Goal: Information Seeking & Learning: Learn about a topic

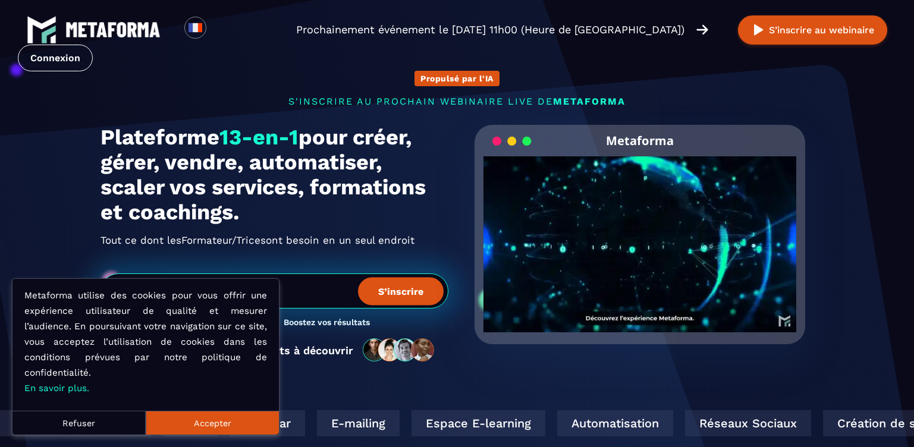
click at [184, 418] on button "Accepter" at bounding box center [212, 423] width 133 height 24
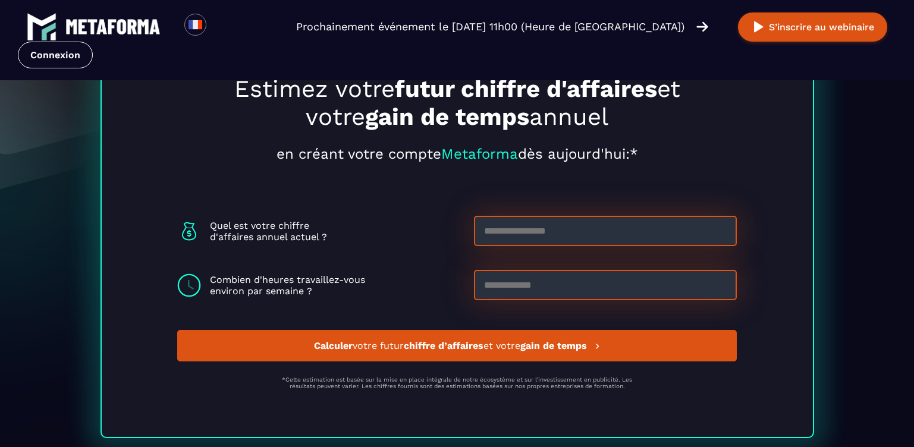
scroll to position [3234, 0]
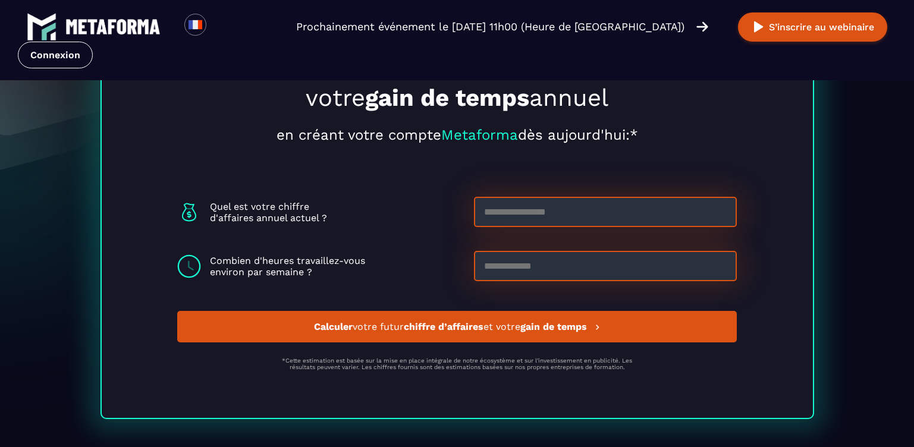
click at [503, 225] on input at bounding box center [605, 212] width 263 height 30
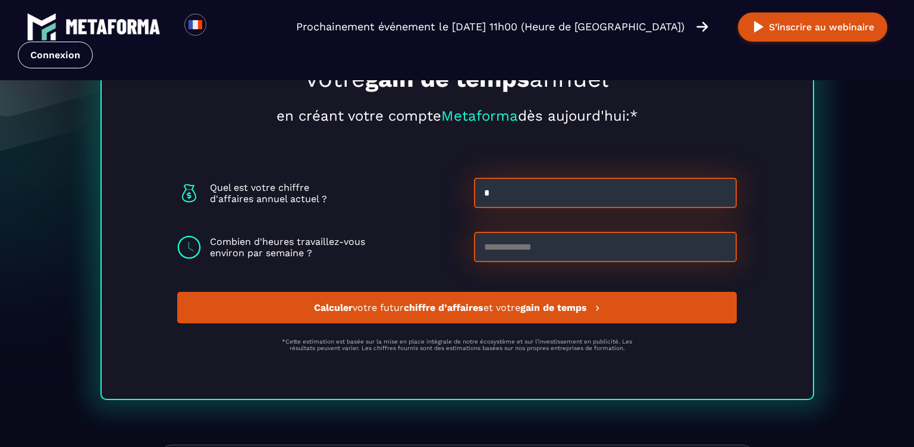
scroll to position [3215, 0]
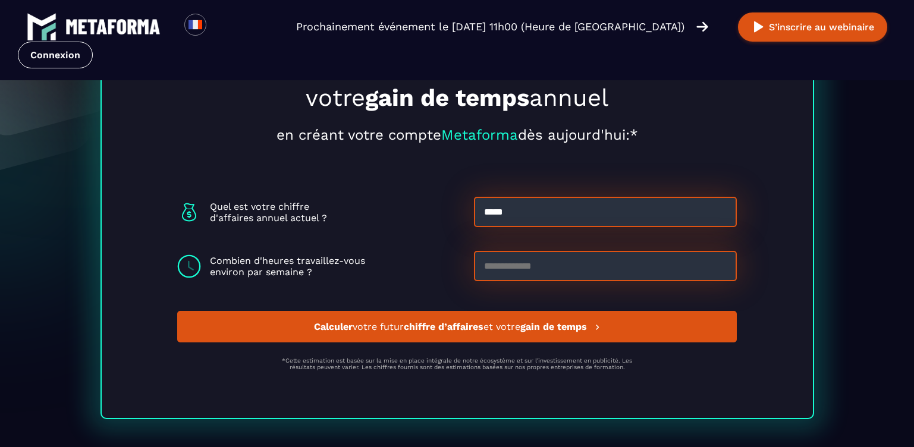
type input "*****"
click at [506, 271] on input at bounding box center [605, 266] width 263 height 30
type input "**"
click at [499, 327] on span "Calculer votre futur chiffre d’affaires et votre gain de temps" at bounding box center [452, 326] width 276 height 11
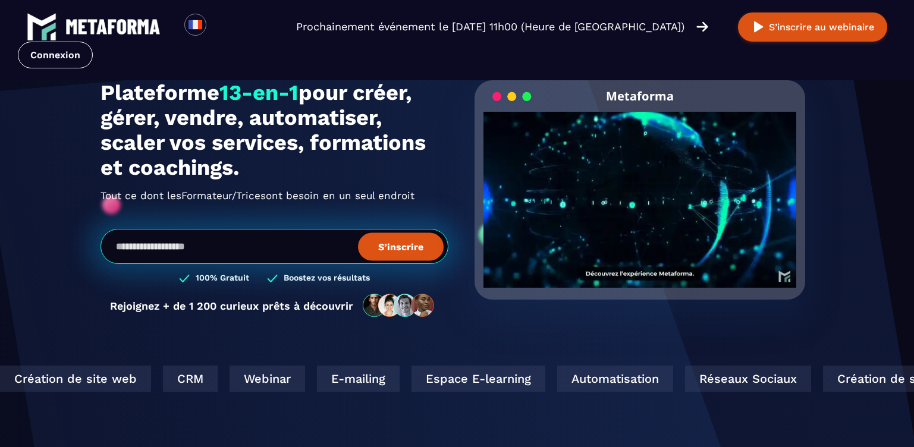
scroll to position [0, 0]
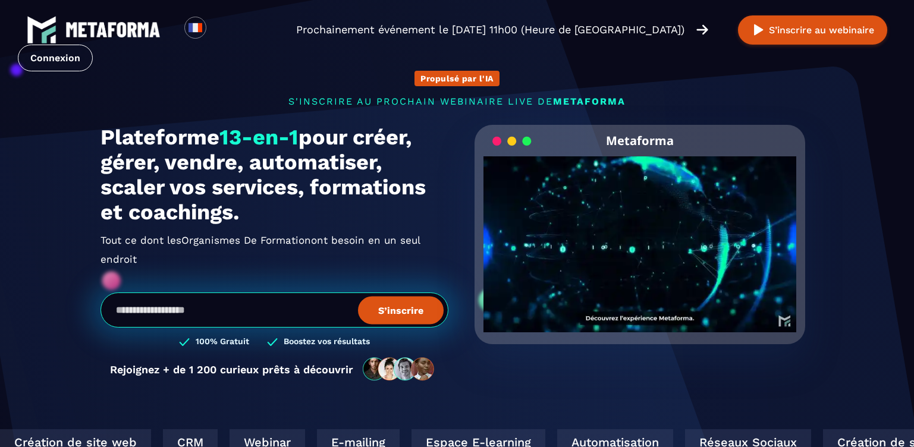
click at [649, 248] on video "Your browser does not support the video tag." at bounding box center [641, 234] width 314 height 156
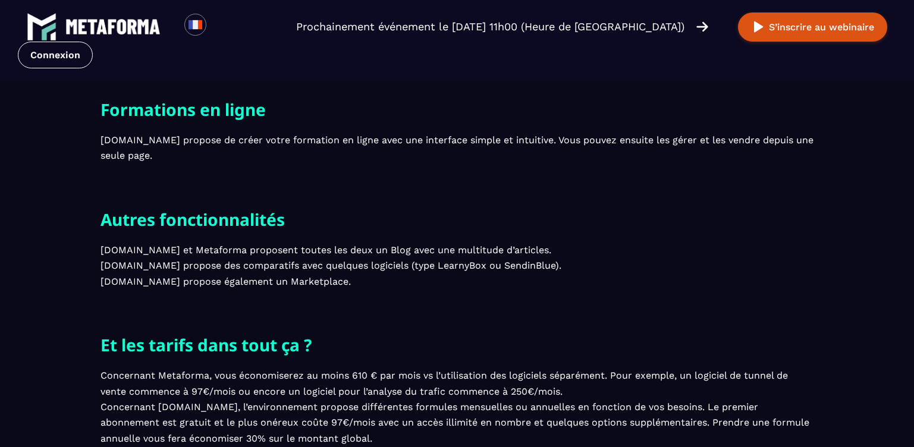
scroll to position [2522, 0]
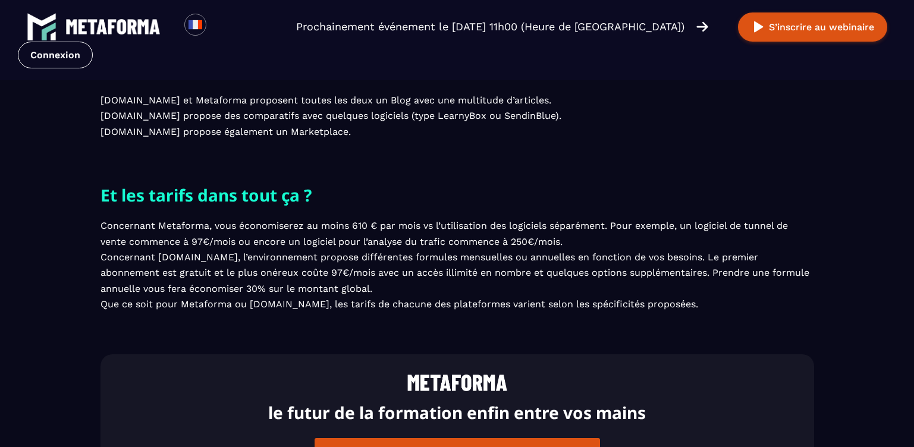
click at [249, 300] on p "Concernant Metaforma, vous économiserez au moins 610 € par mois vs l’utilisatio…" at bounding box center [458, 265] width 714 height 94
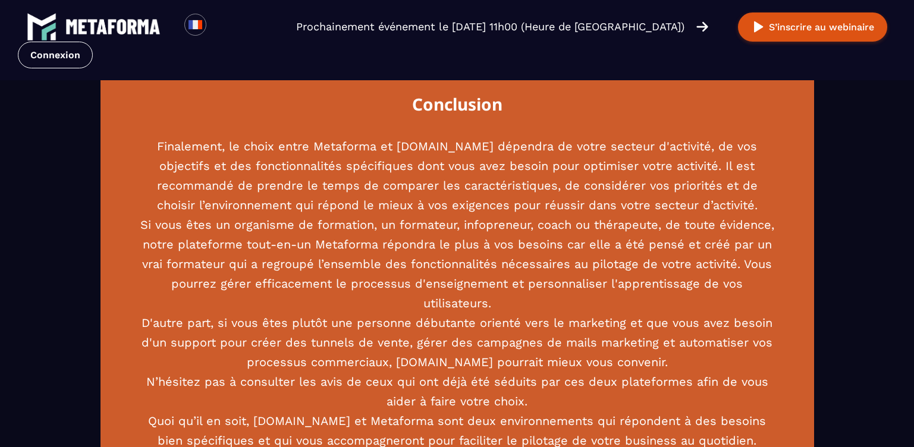
scroll to position [3041, 0]
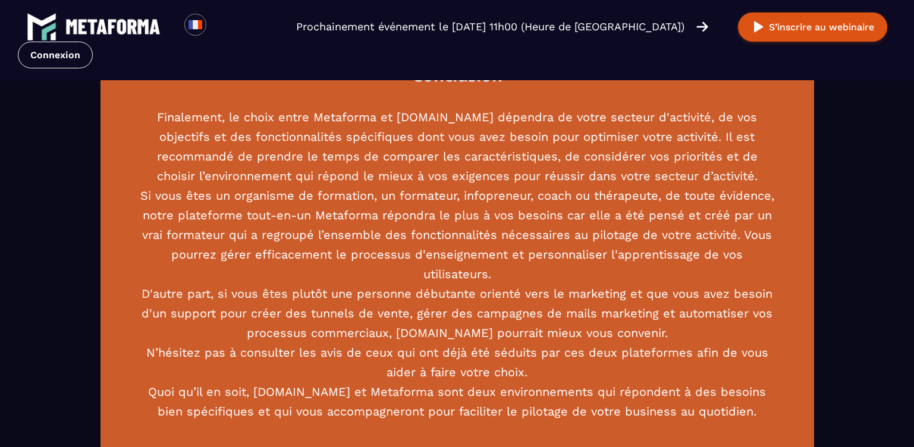
click at [670, 305] on p "Finalement, le choix entre Metaforma et Systeme.io dépendra de votre secteur d'…" at bounding box center [457, 265] width 643 height 314
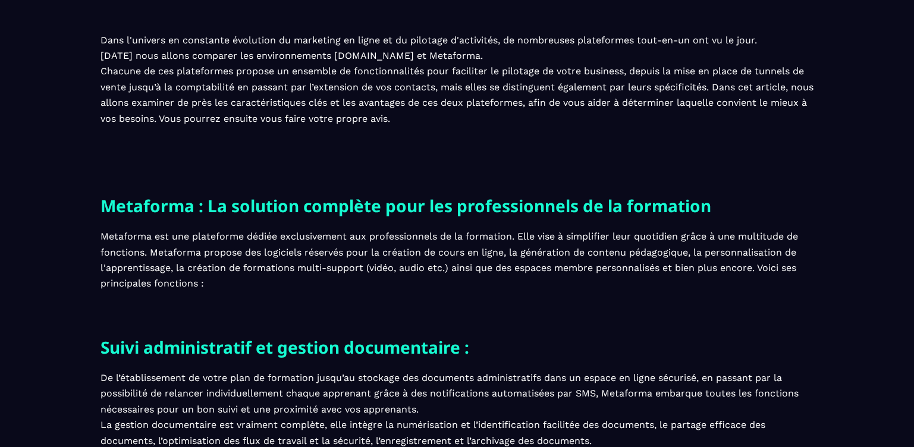
scroll to position [0, 0]
